Goal: Task Accomplishment & Management: Use online tool/utility

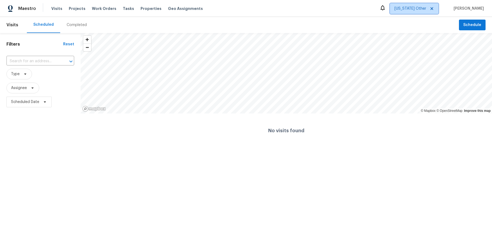
click at [434, 10] on icon at bounding box center [432, 8] width 4 height 4
click at [424, 9] on span "[US_STATE] Other" at bounding box center [411, 8] width 32 height 5
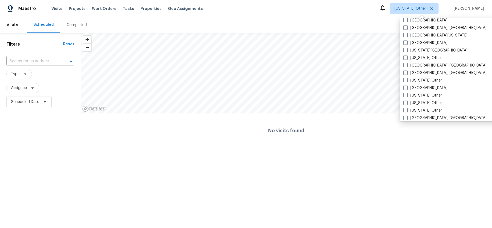
scroll to position [217, 0]
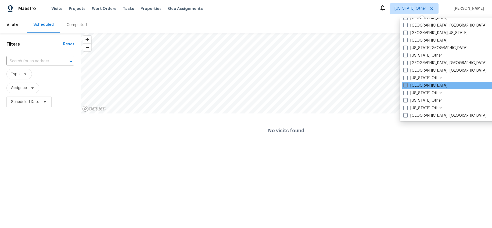
click at [422, 84] on label "[GEOGRAPHIC_DATA]" at bounding box center [425, 85] width 44 height 5
click at [407, 84] on input "[GEOGRAPHIC_DATA]" at bounding box center [404, 84] width 3 height 3
checkbox input "true"
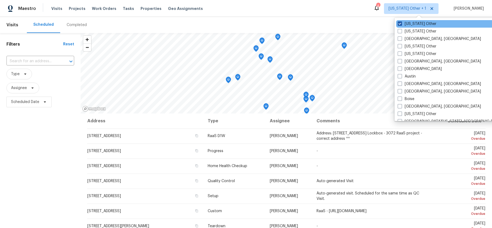
click at [401, 21] on label "[US_STATE] Other" at bounding box center [417, 23] width 39 height 5
click at [401, 21] on input "[US_STATE] Other" at bounding box center [399, 22] width 3 height 3
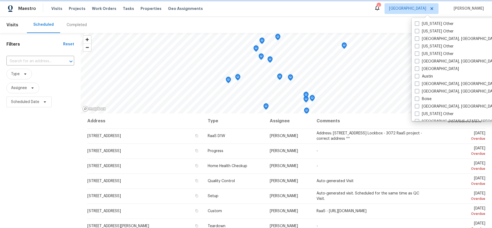
click at [434, 8] on icon at bounding box center [432, 8] width 4 height 4
checkbox input "true"
checkbox input "false"
